Goal: Task Accomplishment & Management: Use online tool/utility

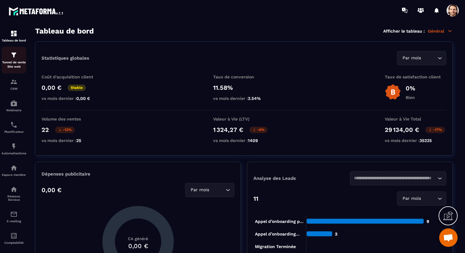
click at [10, 58] on img at bounding box center [13, 54] width 7 height 7
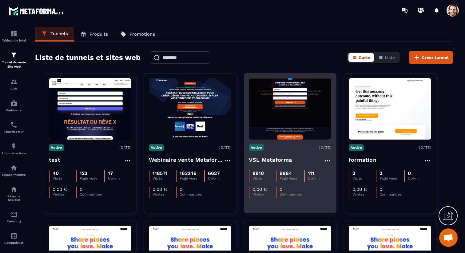
click at [282, 158] on h4 "VSL Metaforma" at bounding box center [270, 159] width 43 height 9
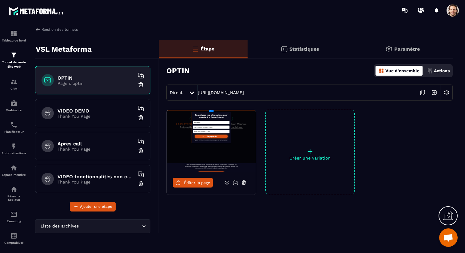
click at [207, 183] on span "Éditer la page" at bounding box center [197, 182] width 26 height 5
